Goal: Information Seeking & Learning: Check status

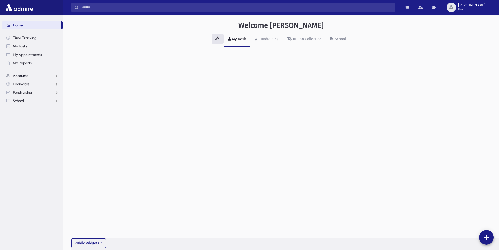
click at [31, 78] on link "Accounts" at bounding box center [32, 75] width 61 height 8
click at [26, 116] on link "School" at bounding box center [32, 117] width 61 height 8
click at [26, 107] on span "Students" at bounding box center [23, 109] width 14 height 5
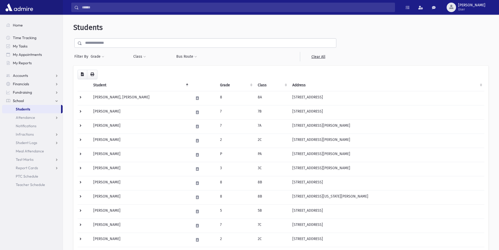
click at [154, 45] on input "text" at bounding box center [209, 42] width 254 height 9
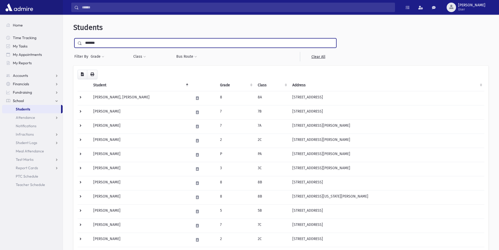
type input "*******"
click at [73, 38] on input "submit" at bounding box center [80, 41] width 15 height 7
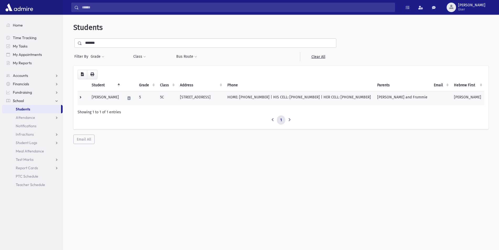
click at [137, 96] on td "5" at bounding box center [146, 98] width 21 height 14
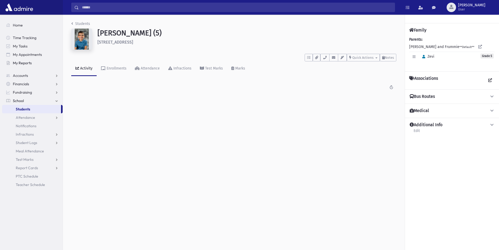
click at [20, 65] on span "My Reports" at bounding box center [22, 63] width 19 height 5
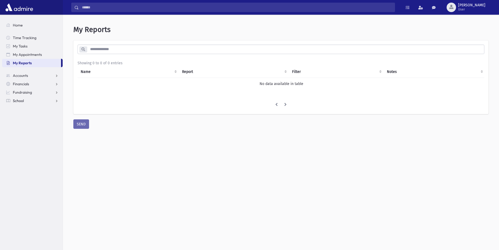
click at [29, 100] on link "School" at bounding box center [32, 100] width 61 height 8
click at [25, 108] on span "Students" at bounding box center [23, 109] width 14 height 5
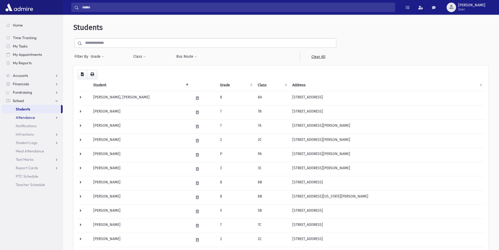
click at [38, 114] on link "Attendance" at bounding box center [32, 117] width 61 height 8
click at [30, 125] on link "Entry" at bounding box center [32, 126] width 61 height 8
